Goal: Answer question/provide support

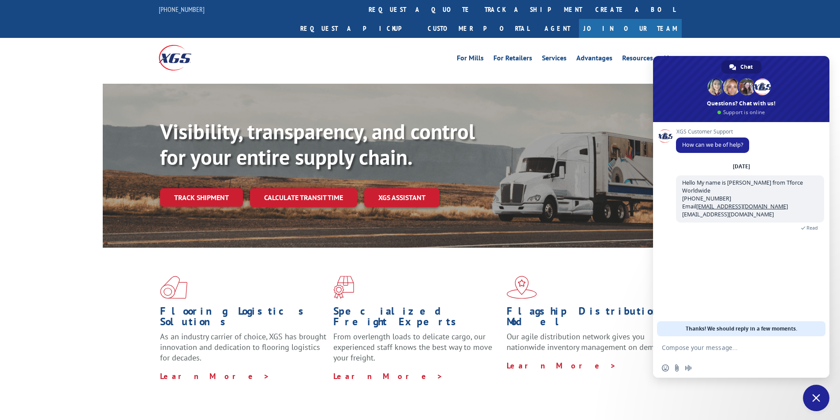
click at [719, 347] on textarea "Compose your message..." at bounding box center [731, 348] width 139 height 8
paste textarea "Good morning. I would appreciate an update on the scheduled pickups"
click at [769, 356] on textarea "Good morning. I would appreciate an update on the scheduled pickups" at bounding box center [731, 351] width 139 height 16
paste textarea "FCO000634289"
type textarea "Good morning. I would appreciate an update on the scheduled pickups FCO000634289"
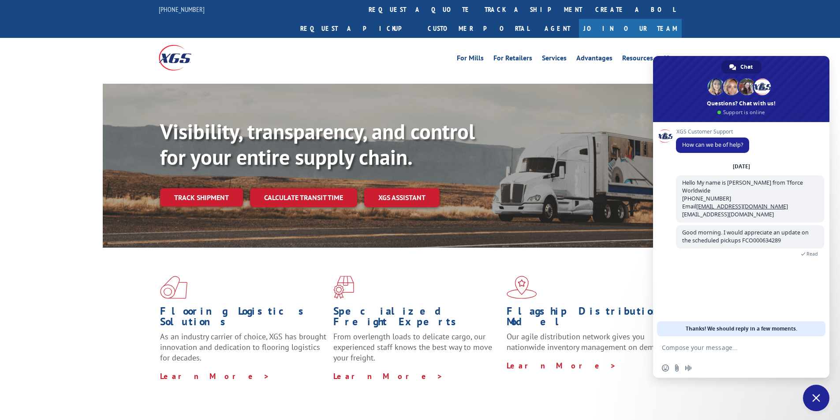
click at [748, 348] on textarea "Compose your message..." at bounding box center [731, 348] width 139 height 8
paste textarea "AWRS -[GEOGRAPHIC_DATA] [STREET_ADDRESS][PERSON_NAME] Contact : Shipping Contac…"
type textarea "AWRS -[GEOGRAPHIC_DATA] [STREET_ADDRESS][PERSON_NAME] Contact : Shipping Contac…"
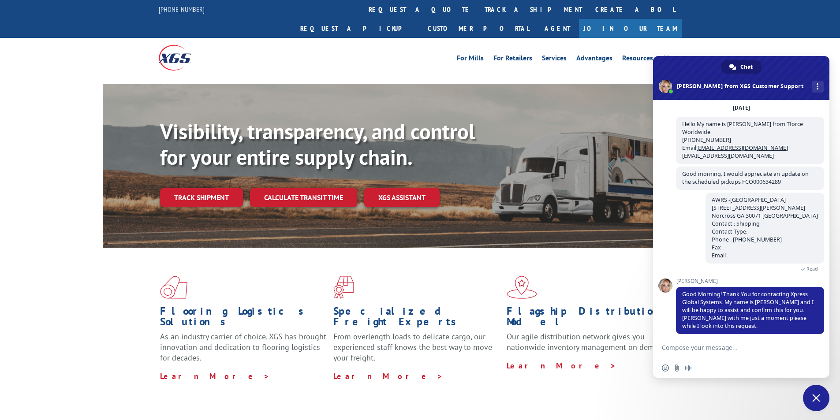
scroll to position [45, 0]
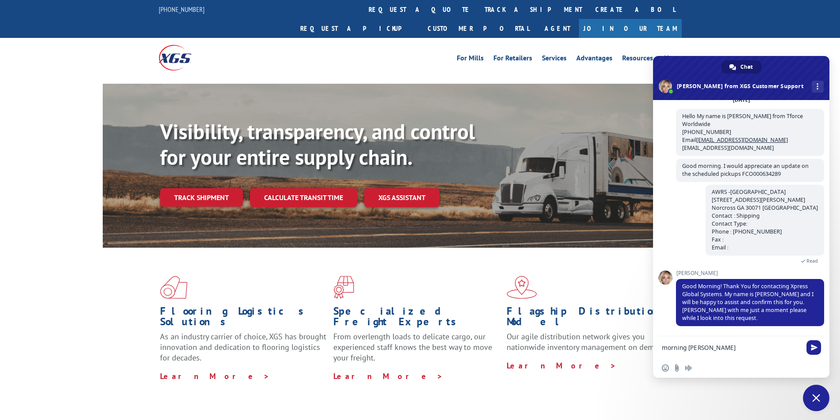
type textarea "morning [PERSON_NAME]"
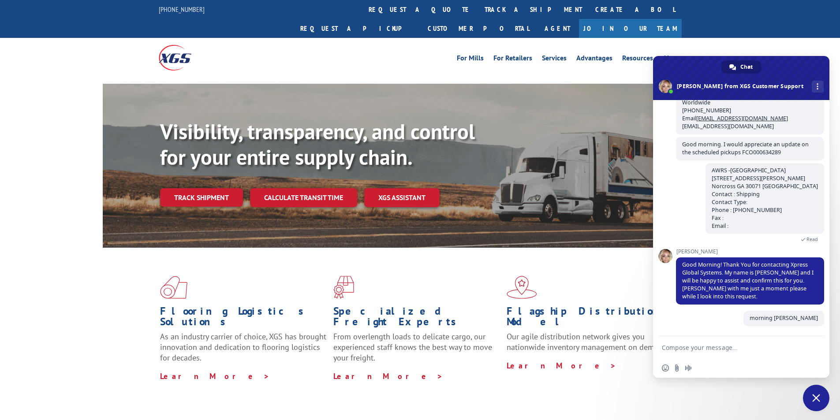
scroll to position [66, 0]
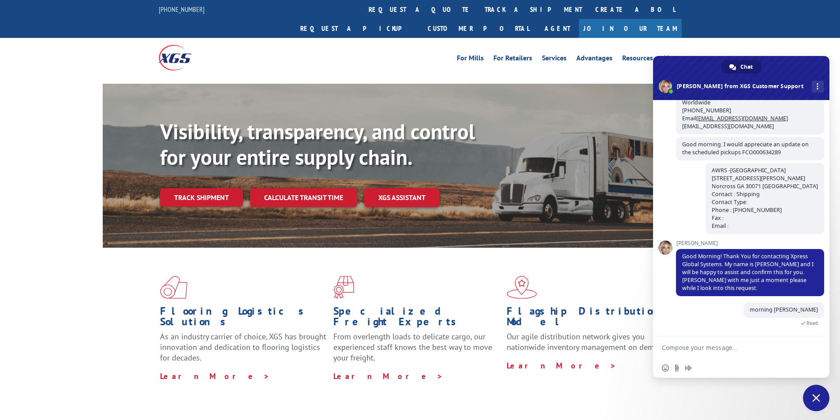
click at [738, 349] on textarea "Compose your message..." at bounding box center [731, 348] width 139 height 8
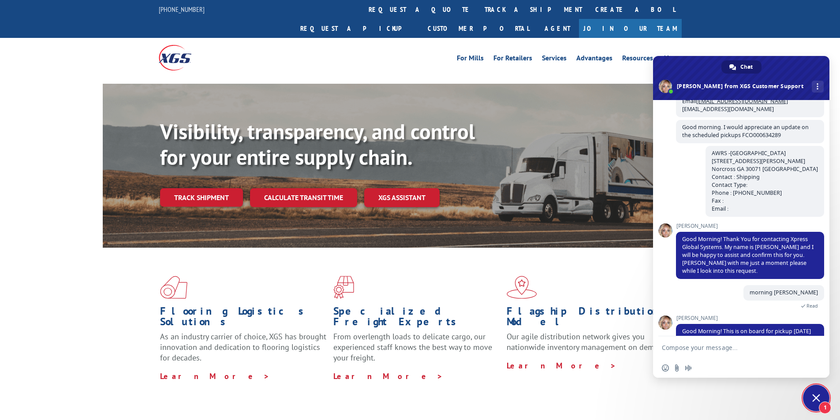
scroll to position [105, 0]
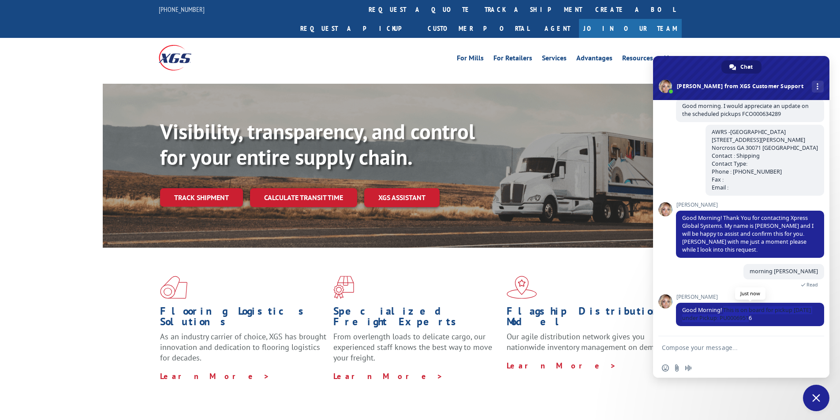
drag, startPoint x: 723, startPoint y: 311, endPoint x: 766, endPoint y: 320, distance: 43.2
click at [766, 320] on span "Good Morning! This is on board for pickup [DATE] under Pickup: PU00069516" at bounding box center [750, 314] width 148 height 23
copy span "This is on board for pickup [DATE] under Pickup: PU00069516"
click at [735, 347] on textarea "Compose your message..." at bounding box center [731, 348] width 139 height 8
click at [722, 350] on textarea "And this one" at bounding box center [731, 348] width 139 height 8
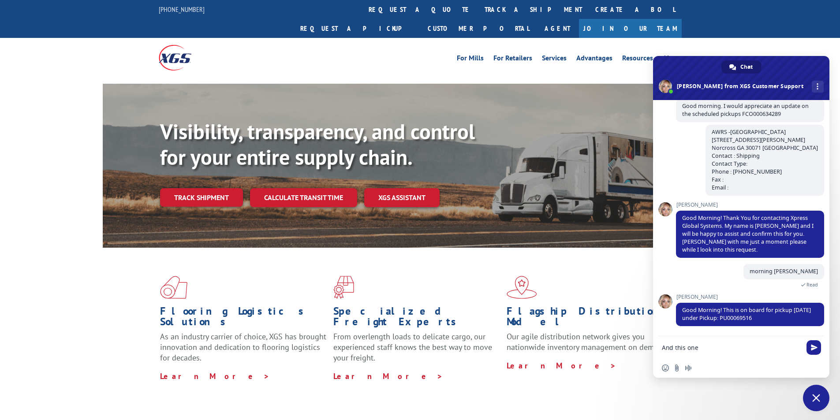
paste textarea "FCO000634304"
type textarea "And this one FCO000634304"
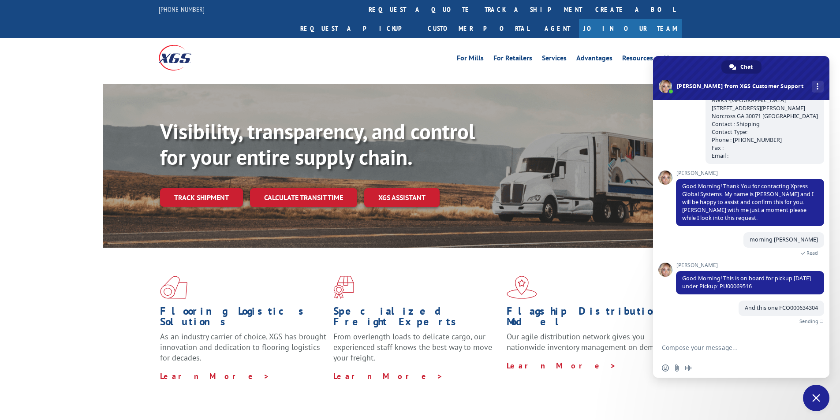
scroll to position [126, 0]
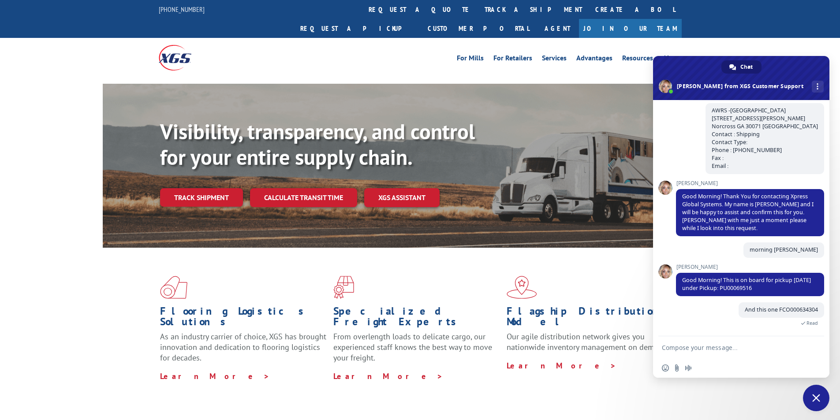
click at [752, 346] on textarea "Compose your message..." at bounding box center [731, 348] width 139 height 8
paste textarea "WESCO DISTRIBUTION INC [STREET_ADDRESS] Contact : shipping Contact Type: Phone …"
type textarea "WESCO DISTRIBUTION INC [STREET_ADDRESS] Contact : shipping Contact Type: Phone …"
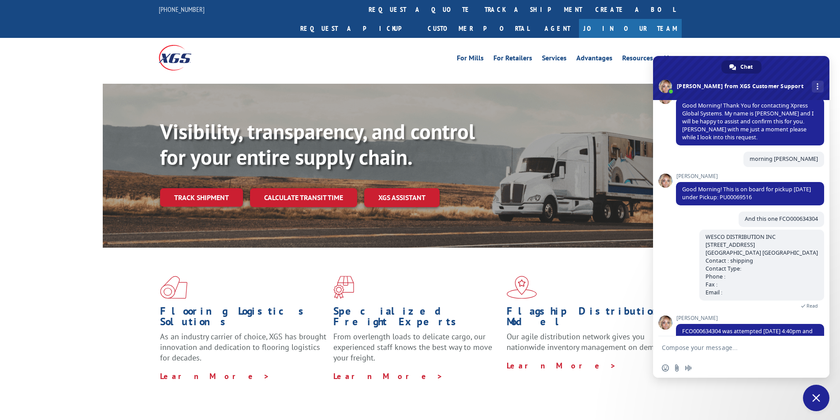
scroll to position [246, 0]
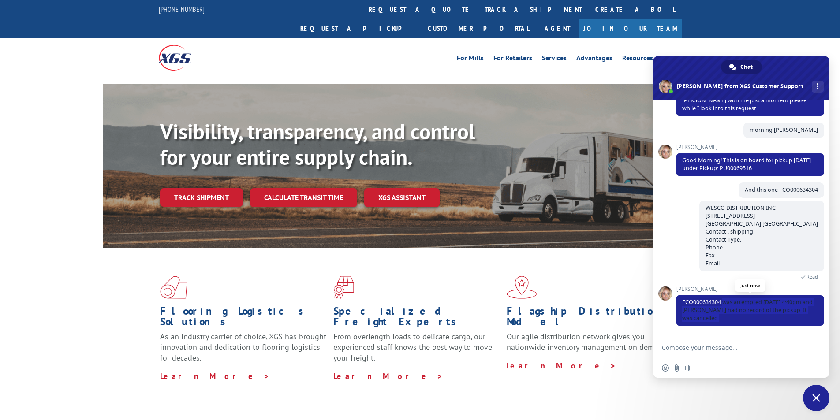
drag, startPoint x: 722, startPoint y: 303, endPoint x: 805, endPoint y: 317, distance: 84.0
click at [805, 317] on span "FCO000634304 was attempted [DATE] 4:40pm and [PERSON_NAME] had no record of the…" at bounding box center [750, 310] width 148 height 31
copy span "was attempted [DATE] 4:40pm and [PERSON_NAME] had no record of the pickup. It w…"
click at [691, 351] on textarea "Compose your message..." at bounding box center [731, 348] width 139 height 8
type textarea "Thank you so much [PERSON_NAME], let me figure it out thanks"
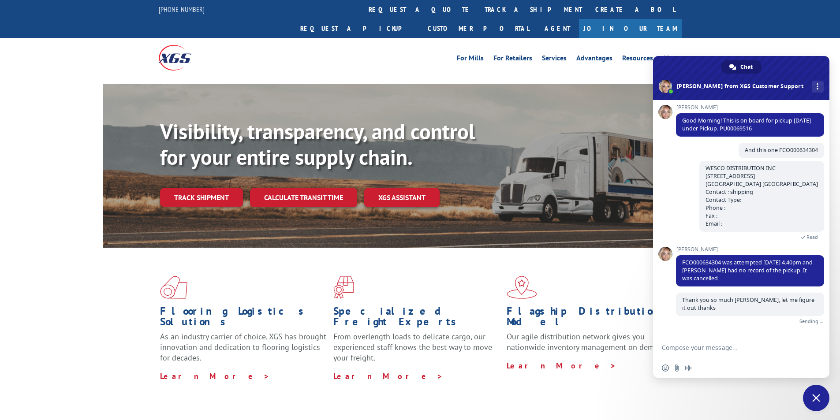
scroll to position [276, 0]
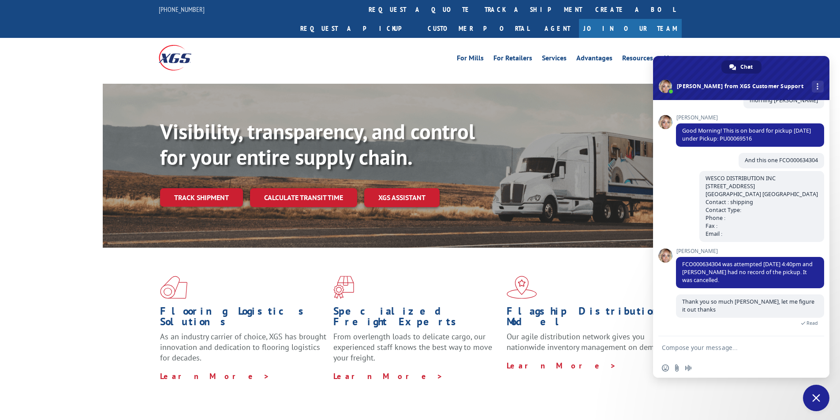
click at [813, 399] on span "Close chat" at bounding box center [816, 398] width 8 height 8
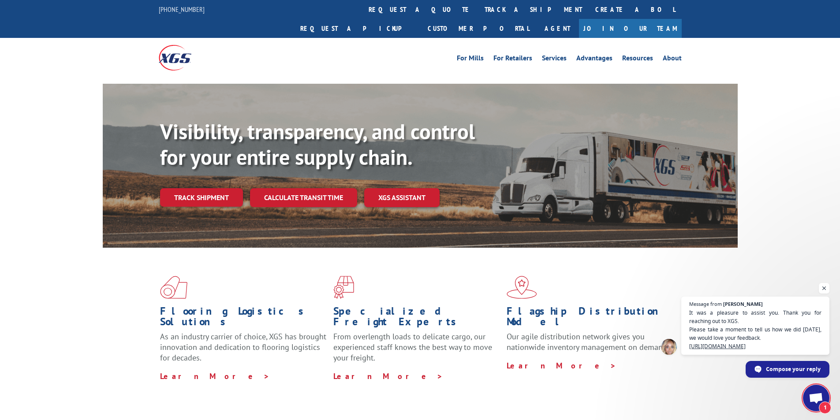
scroll to position [364, 0]
click at [731, 338] on span "It was a pleasure to assist you. Thank you for reaching out to XGS. Please take…" at bounding box center [755, 329] width 135 height 42
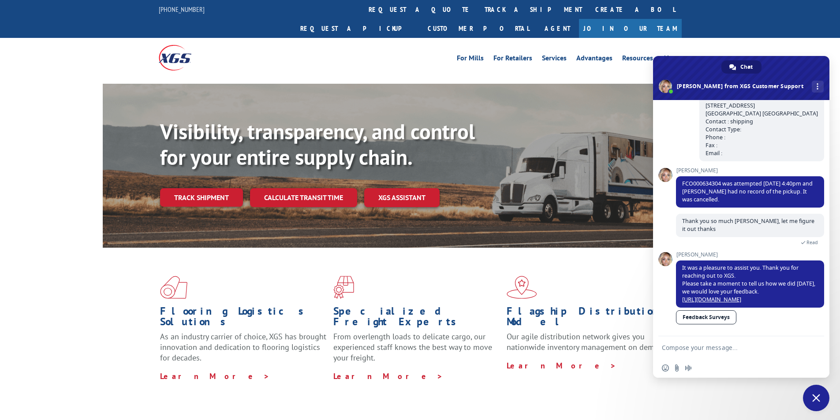
click at [713, 318] on link "Feedback Surveys" at bounding box center [706, 317] width 60 height 14
click at [815, 397] on span "Close chat" at bounding box center [816, 398] width 8 height 8
